Goal: Navigation & Orientation: Go to known website

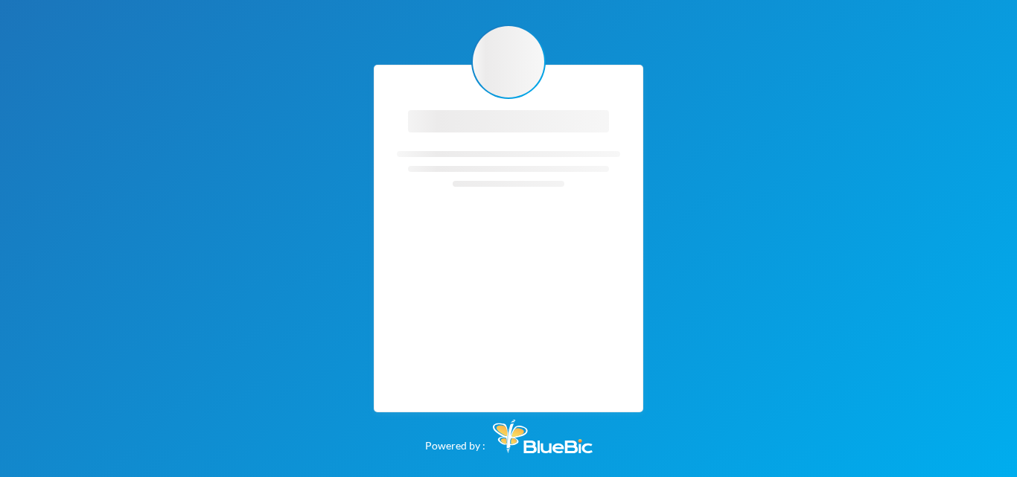
drag, startPoint x: 398, startPoint y: 290, endPoint x: 419, endPoint y: 250, distance: 46.0
click at [419, 250] on div "Loading interface... Loading interface..." at bounding box center [509, 239] width 270 height 348
click at [484, 300] on div "Loading interface... Loading interface..." at bounding box center [509, 239] width 270 height 348
drag, startPoint x: 484, startPoint y: 300, endPoint x: 493, endPoint y: 303, distance: 9.4
click at [493, 303] on div "Loading interface... Loading interface..." at bounding box center [509, 239] width 270 height 348
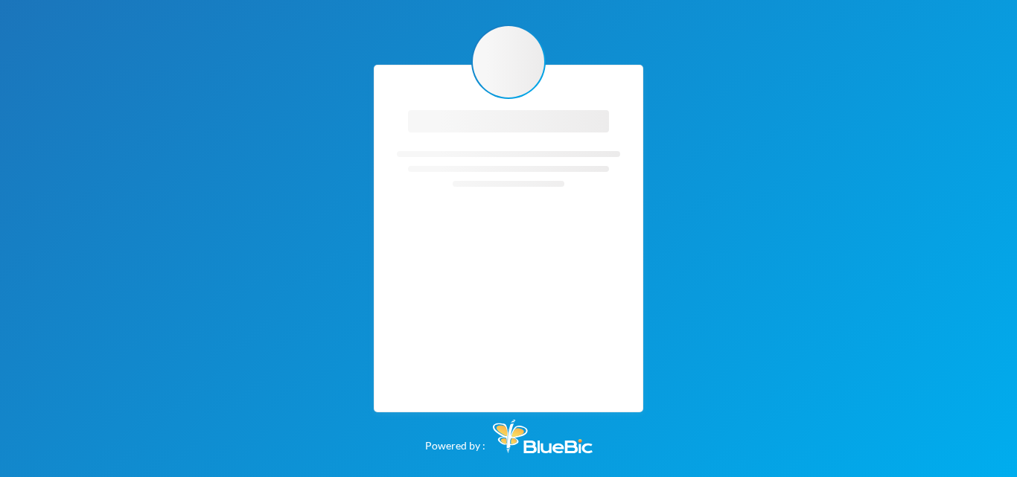
click at [493, 303] on div "Loading interface... Loading interface..." at bounding box center [509, 239] width 270 height 348
click at [508, 301] on div "Loading interface... Loading interface..." at bounding box center [509, 239] width 270 height 348
drag, startPoint x: 508, startPoint y: 301, endPoint x: 511, endPoint y: 293, distance: 8.7
click at [511, 293] on div "Loading interface... Loading interface..." at bounding box center [509, 239] width 270 height 348
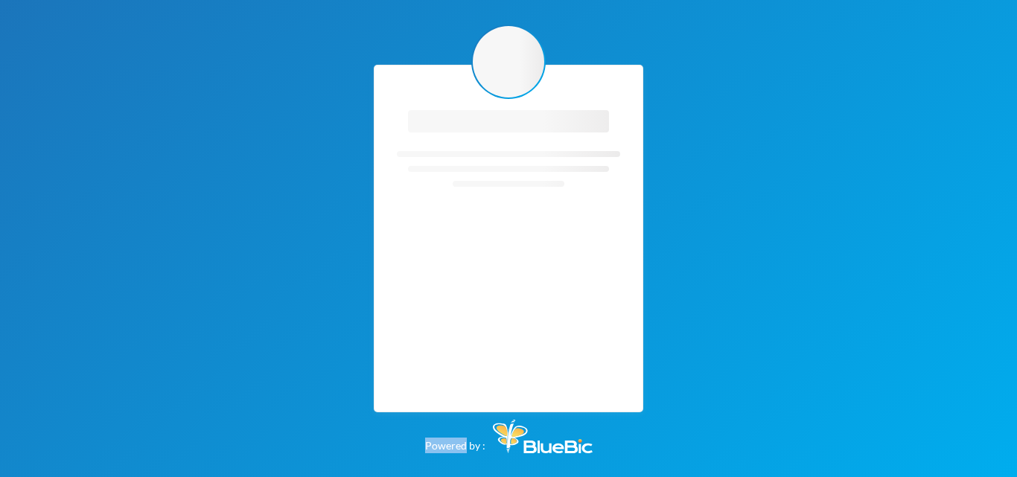
click at [511, 293] on div "Loading interface... Loading interface..." at bounding box center [509, 239] width 270 height 348
click at [511, 291] on div "Loading interface... Loading interface..." at bounding box center [509, 239] width 270 height 348
click at [506, 75] on div "Loading interface... Loading interface... Powered by :" at bounding box center [508, 238] width 1017 height 477
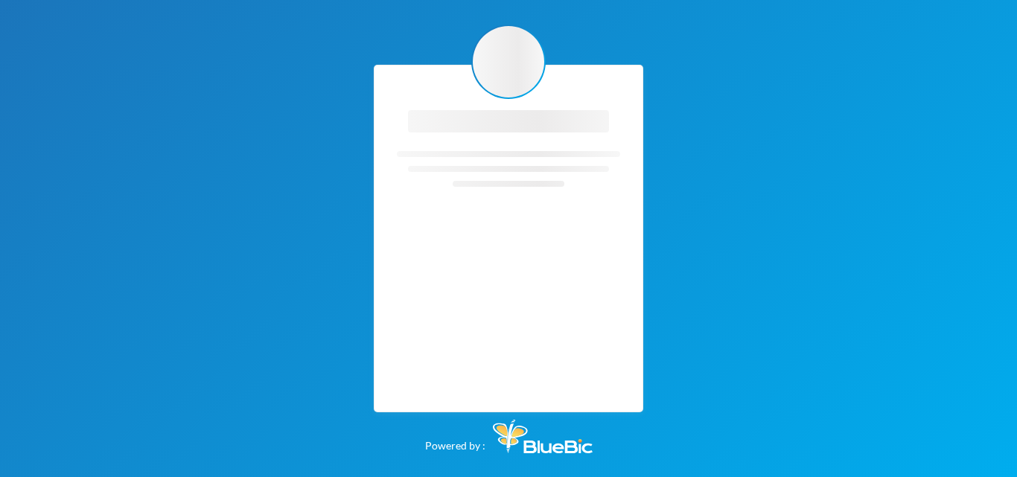
click at [0, 129] on div "Loading interface... Loading interface... Powered by :" at bounding box center [508, 238] width 1017 height 477
